Goal: Task Accomplishment & Management: Use online tool/utility

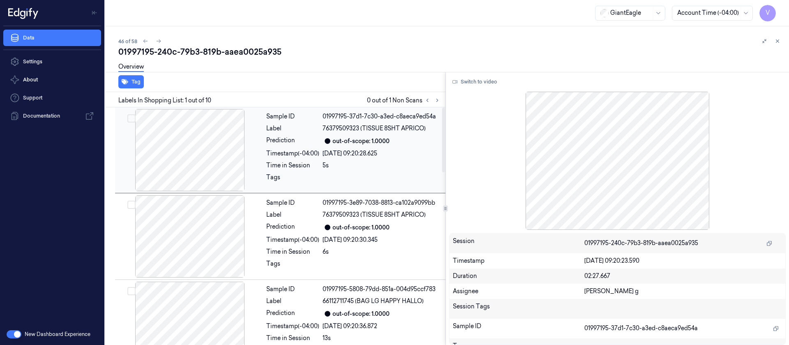
click at [220, 155] on div at bounding box center [190, 150] width 146 height 82
click at [290, 156] on div "Timestamp (-04:00)" at bounding box center [292, 153] width 53 height 9
click at [275, 242] on div "Timestamp (-04:00)" at bounding box center [292, 240] width 53 height 9
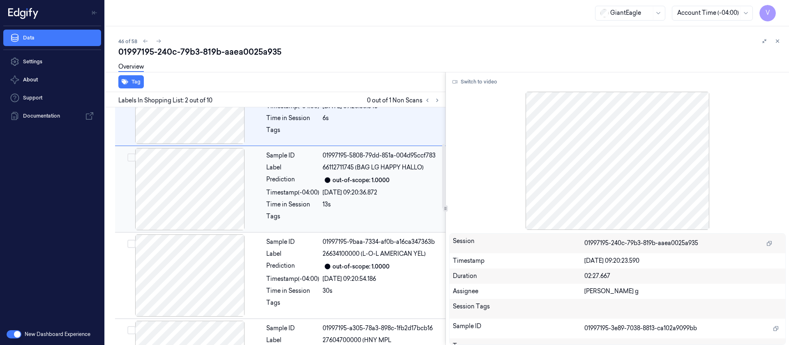
click at [223, 204] on div at bounding box center [190, 189] width 146 height 82
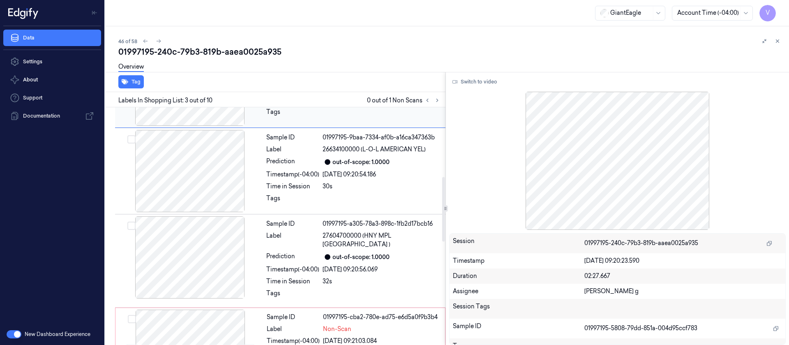
scroll to position [282, 0]
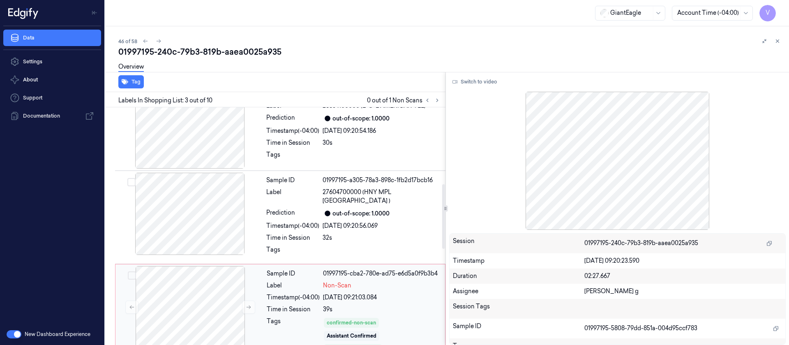
click at [284, 295] on div "Sample ID 01997195-cba2-780e-ad75-e6d5a0f9b3b4 Label Non-Scan Timestamp (-04:00…" at bounding box center [354, 310] width 180 height 89
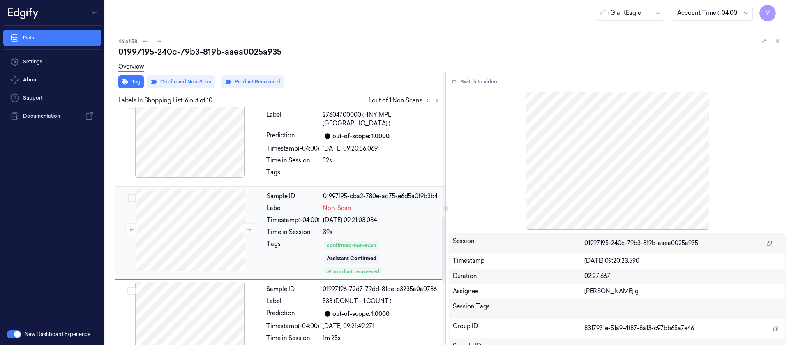
scroll to position [421, 0]
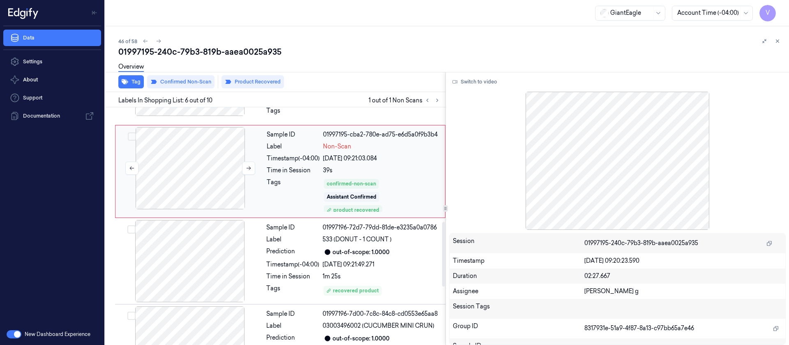
click at [209, 157] on div at bounding box center [190, 168] width 146 height 82
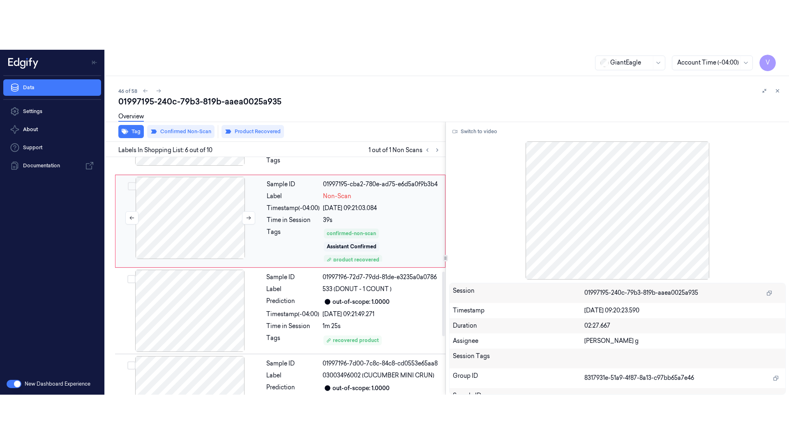
scroll to position [359, 0]
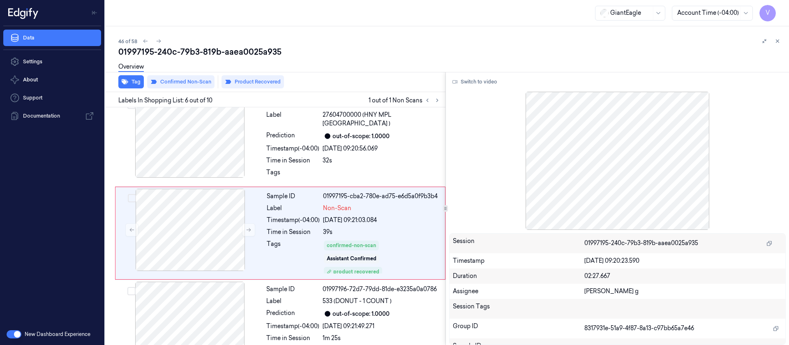
click at [608, 143] on div at bounding box center [617, 161] width 337 height 138
click at [474, 78] on button "Switch to video" at bounding box center [474, 81] width 51 height 13
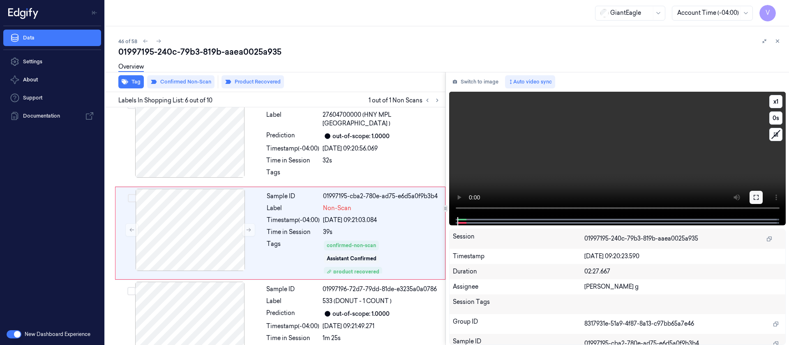
click at [750, 198] on button at bounding box center [756, 197] width 13 height 13
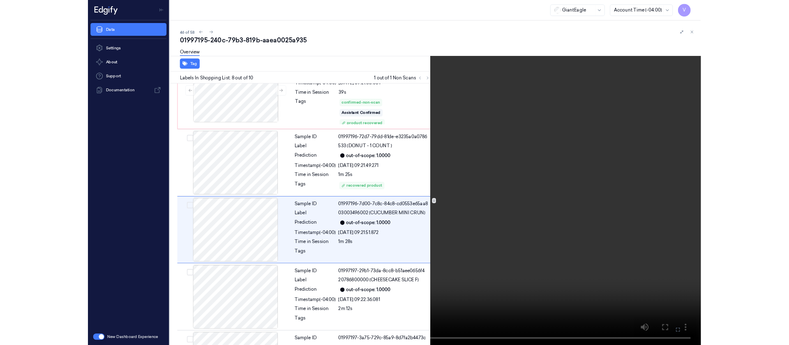
scroll to position [486, 0]
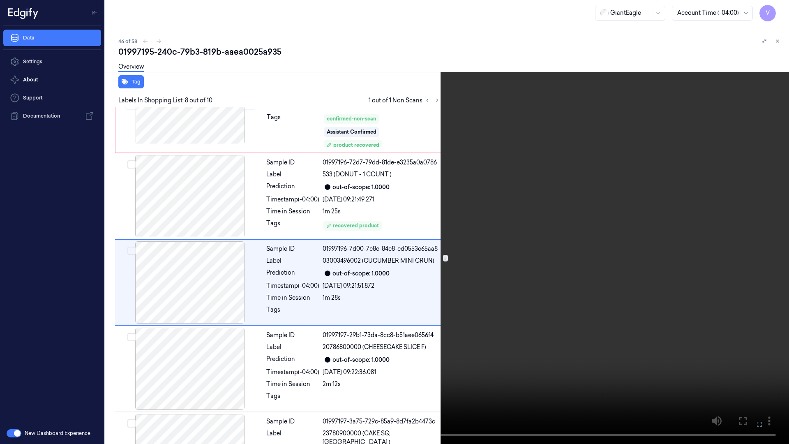
click at [0, 0] on button at bounding box center [0, 0] width 0 height 0
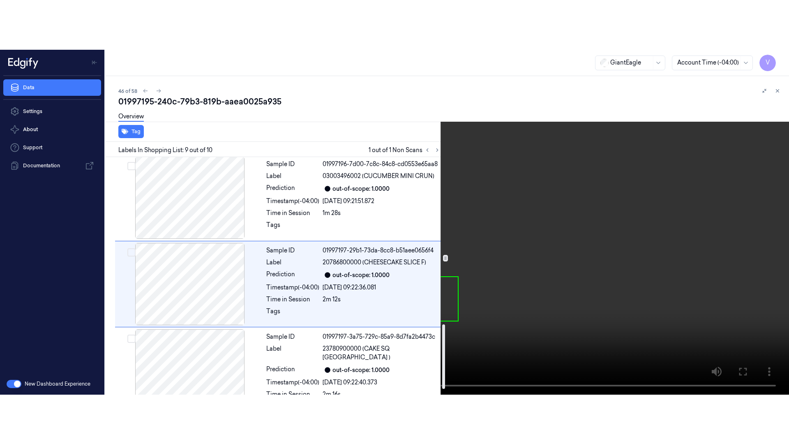
scroll to position [621, 0]
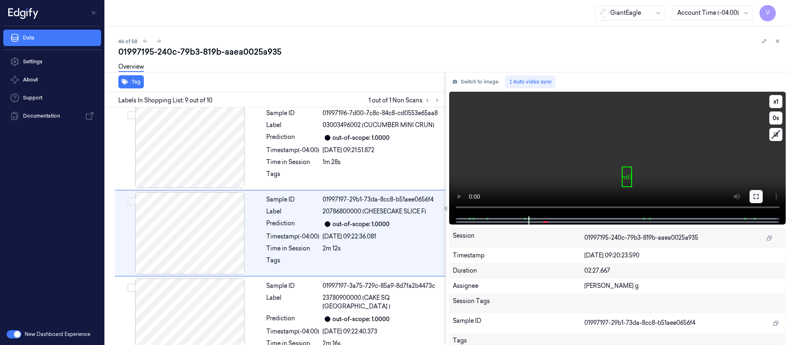
click at [763, 195] on button at bounding box center [756, 196] width 13 height 13
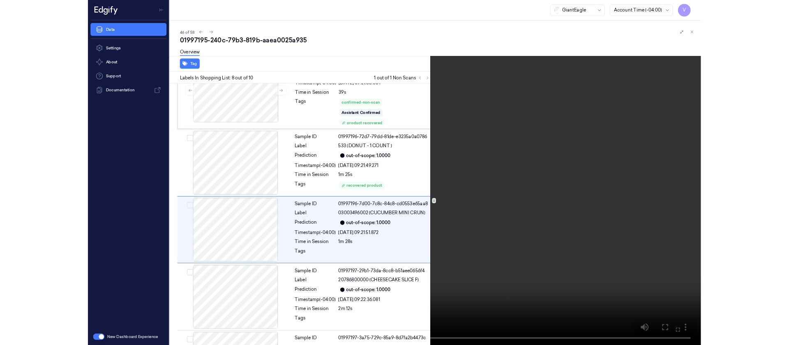
scroll to position [486, 0]
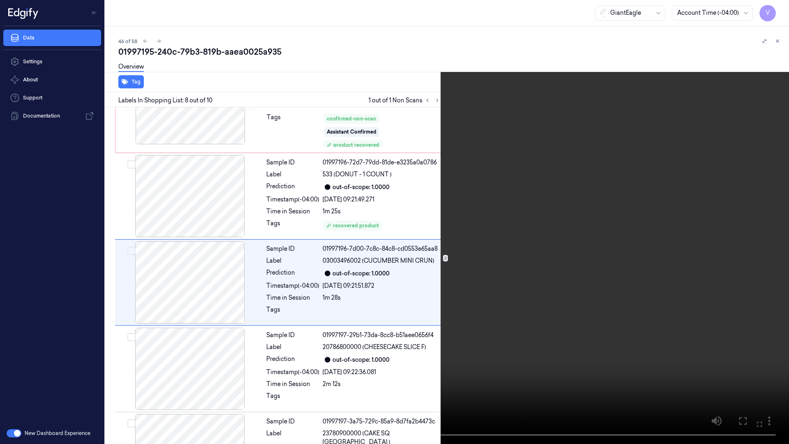
click at [0, 0] on icon at bounding box center [0, 0] width 0 height 0
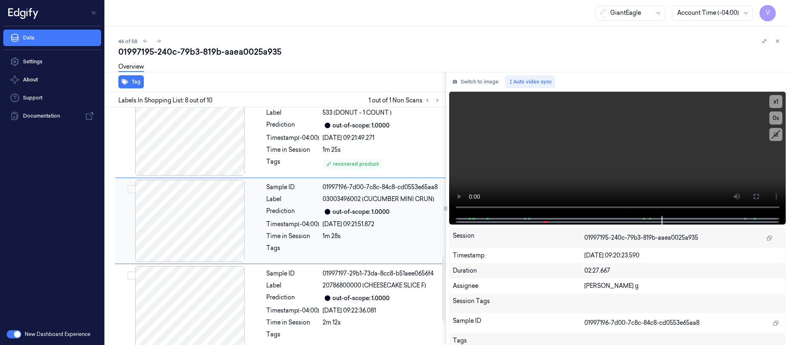
click at [297, 232] on div "Time in Session" at bounding box center [292, 236] width 53 height 9
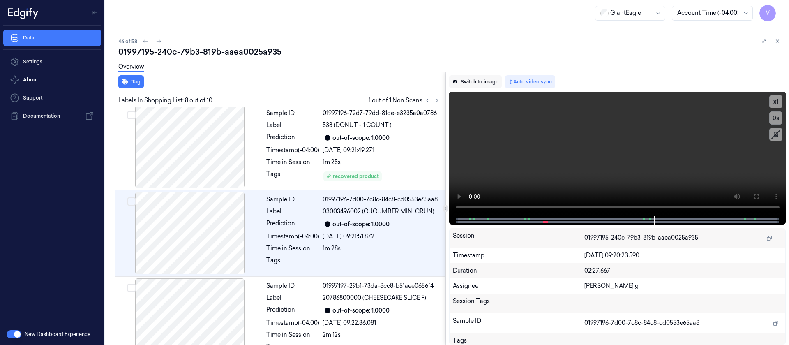
click at [488, 84] on button "Switch to image" at bounding box center [475, 81] width 53 height 13
